Goal: Task Accomplishment & Management: Use online tool/utility

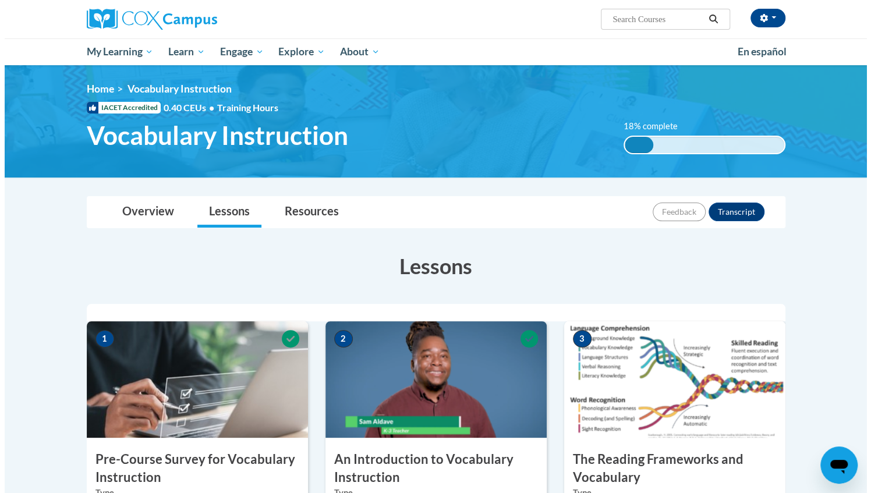
scroll to position [207, 0]
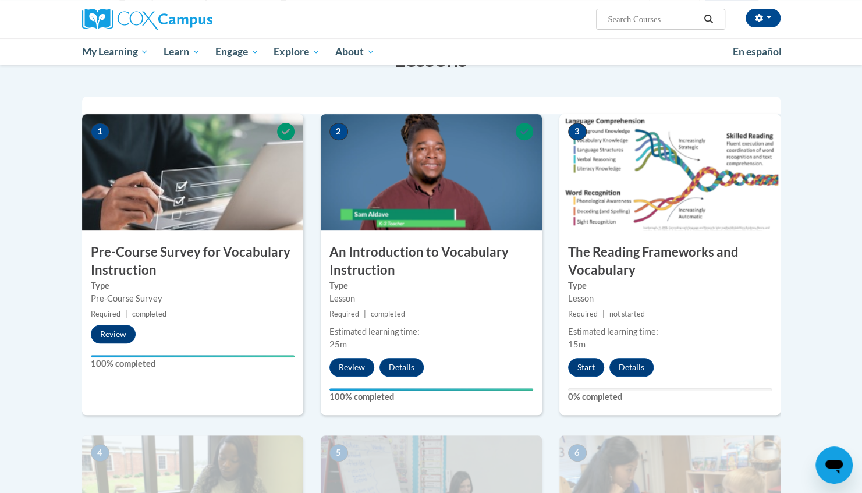
click at [517, 20] on div "Karre Feuker (America/Chicago UTC-05:00) My Profile Inbox My Transcripts Log Ou…" at bounding box center [550, 15] width 477 height 30
click at [592, 364] on button "Start" at bounding box center [586, 367] width 36 height 19
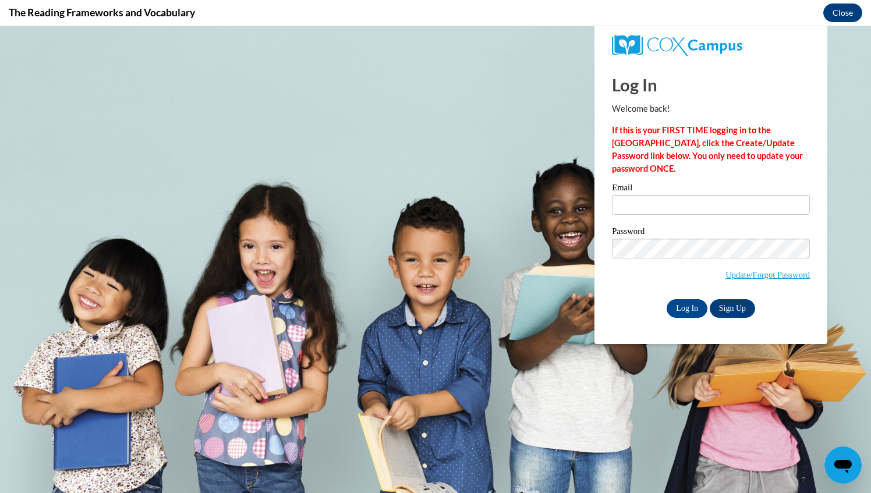
scroll to position [0, 0]
click at [644, 203] on input "Email" at bounding box center [711, 205] width 198 height 20
type input "karre.feuker@ktecschools.org"
click at [666, 299] on input "Log In" at bounding box center [686, 308] width 41 height 19
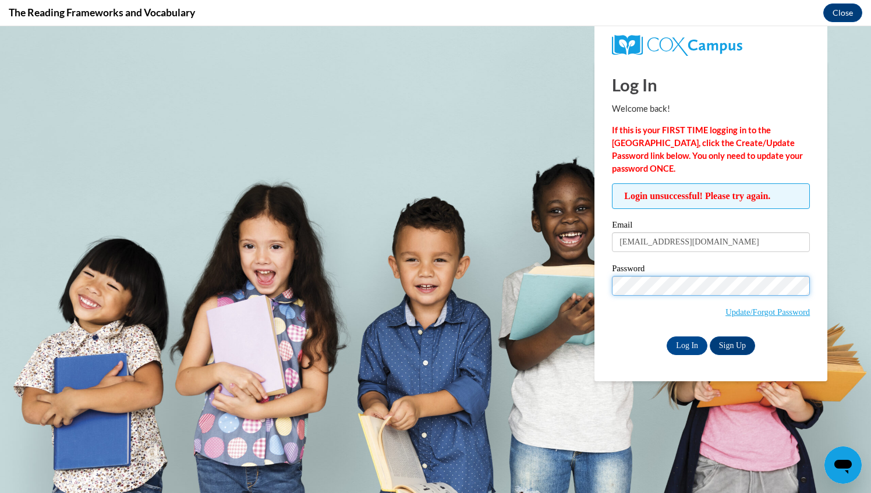
click at [666, 336] on input "Log In" at bounding box center [686, 345] width 41 height 19
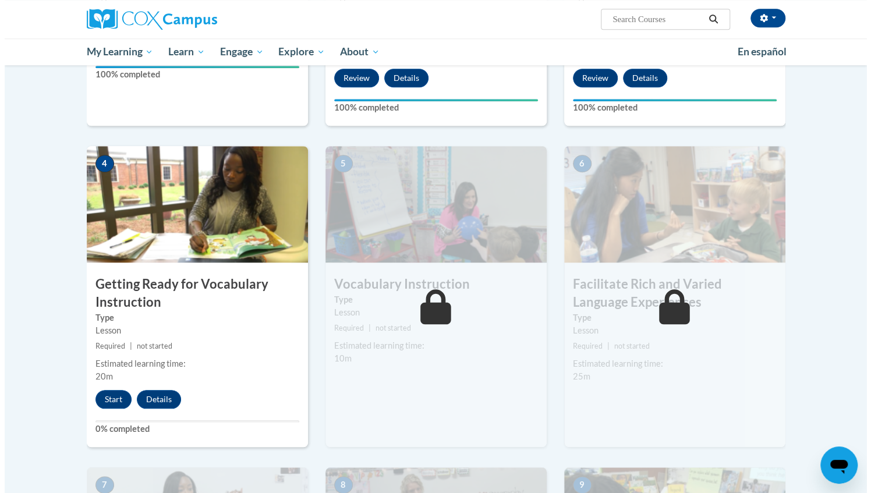
scroll to position [497, 0]
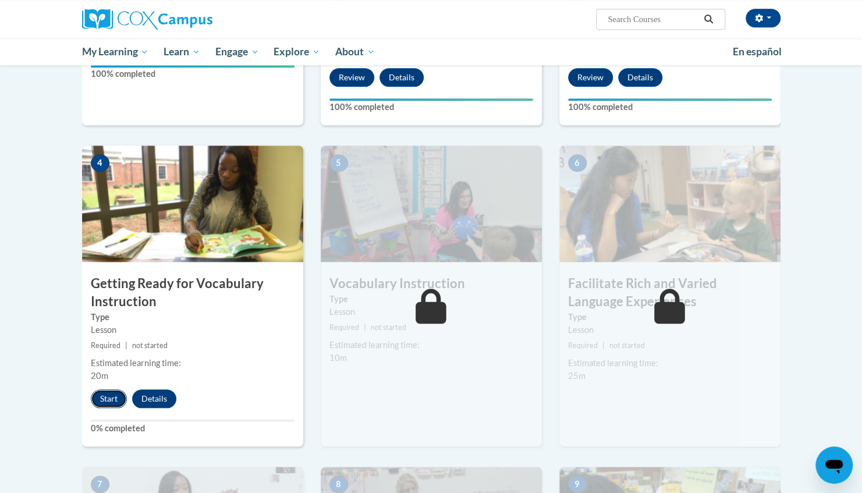
click at [108, 400] on button "Start" at bounding box center [109, 398] width 36 height 19
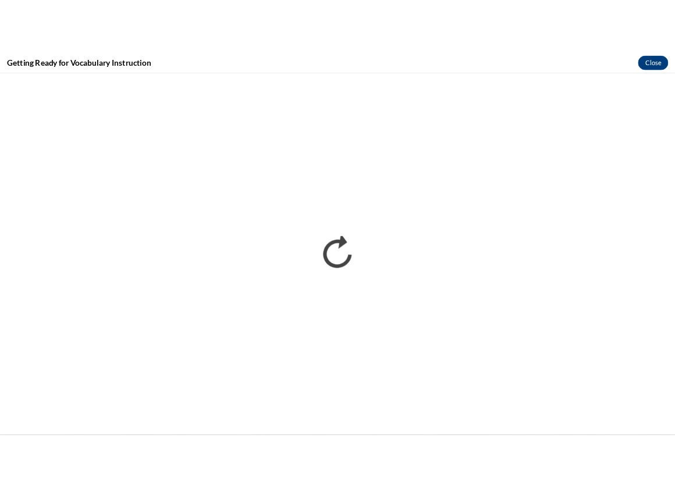
scroll to position [0, 0]
